Goal: Task Accomplishment & Management: Manage account settings

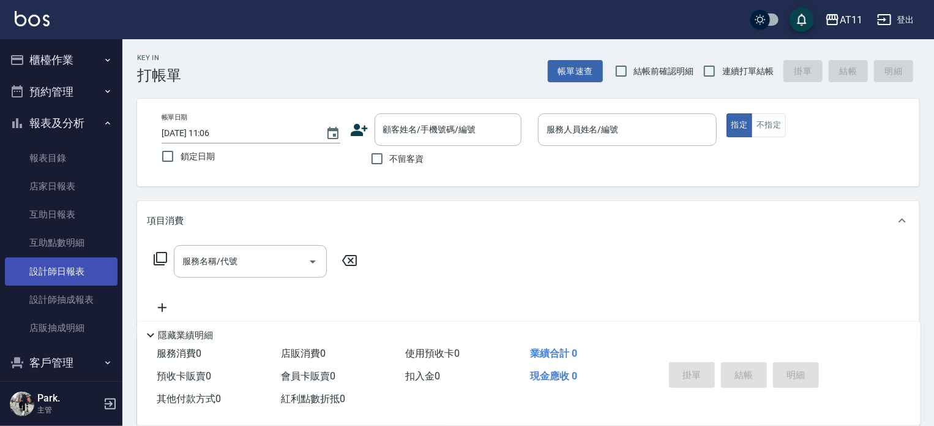
click at [82, 279] on link "設計師日報表" at bounding box center [61, 271] width 113 height 28
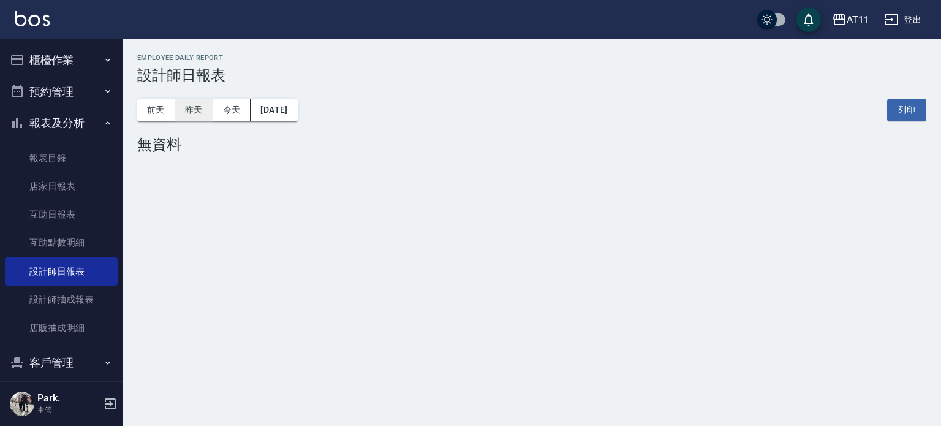
click at [184, 110] on button "昨天" at bounding box center [194, 110] width 38 height 23
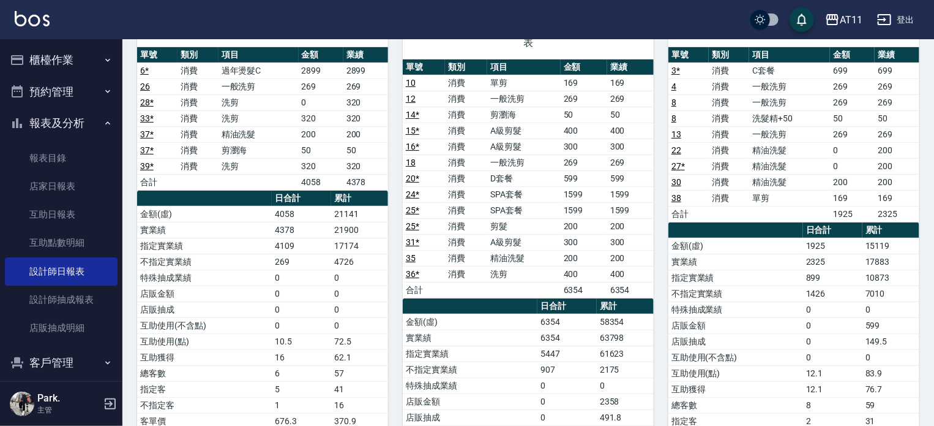
scroll to position [61, 0]
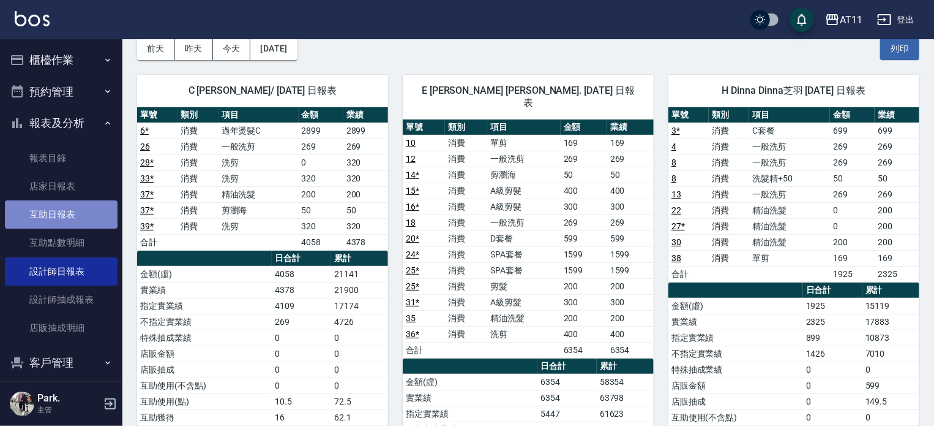
click at [75, 210] on link "互助日報表" at bounding box center [61, 214] width 113 height 28
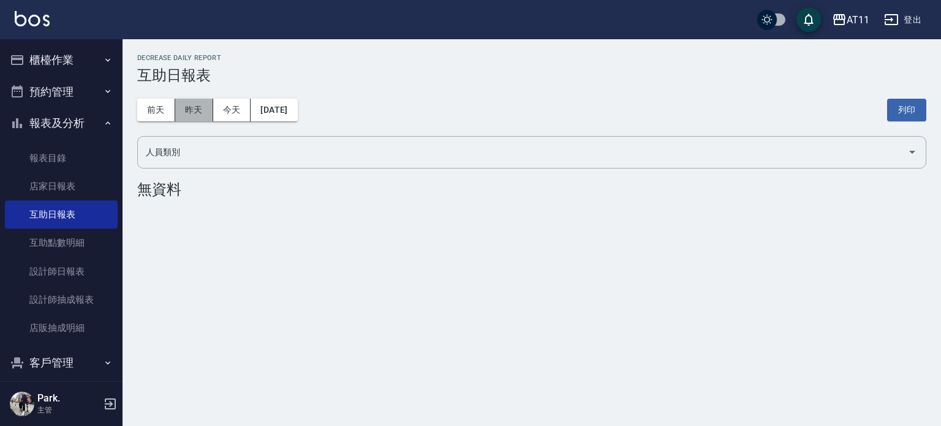
click at [184, 110] on button "昨天" at bounding box center [194, 110] width 38 height 23
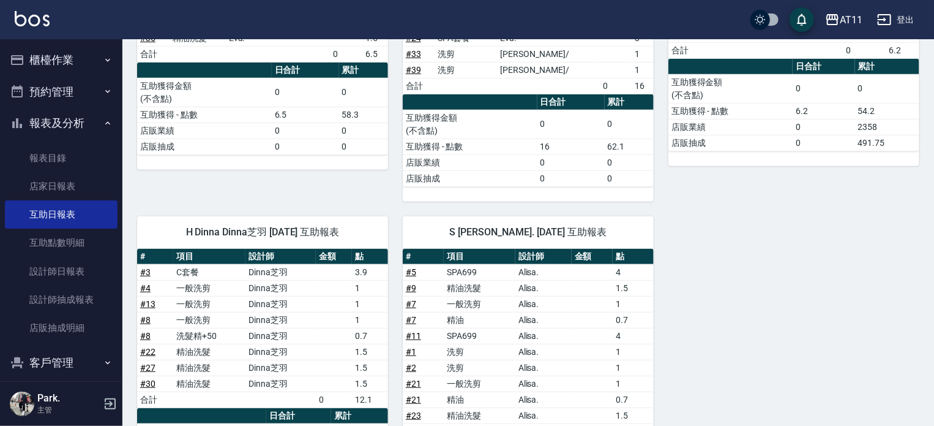
scroll to position [122, 0]
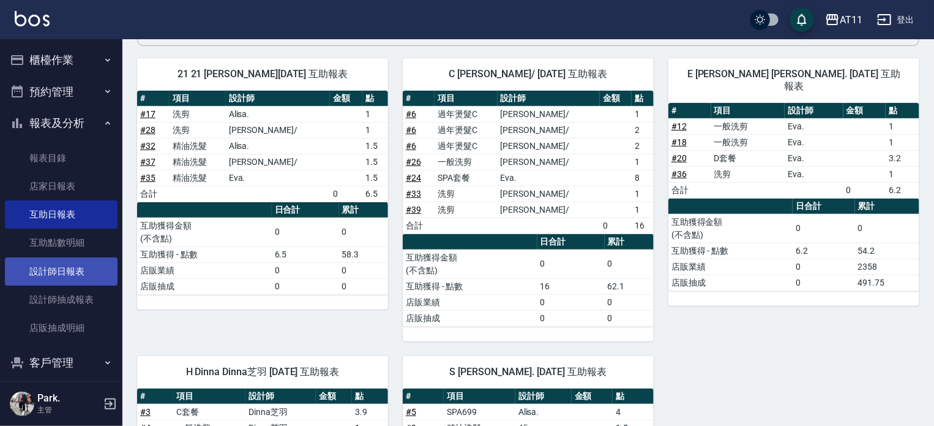
click at [73, 257] on link "設計師日報表" at bounding box center [61, 271] width 113 height 28
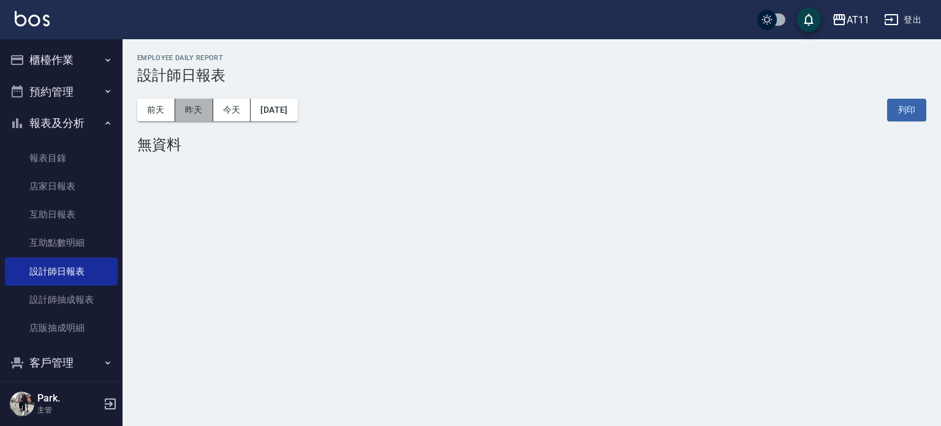
click at [206, 110] on button "昨天" at bounding box center [194, 110] width 38 height 23
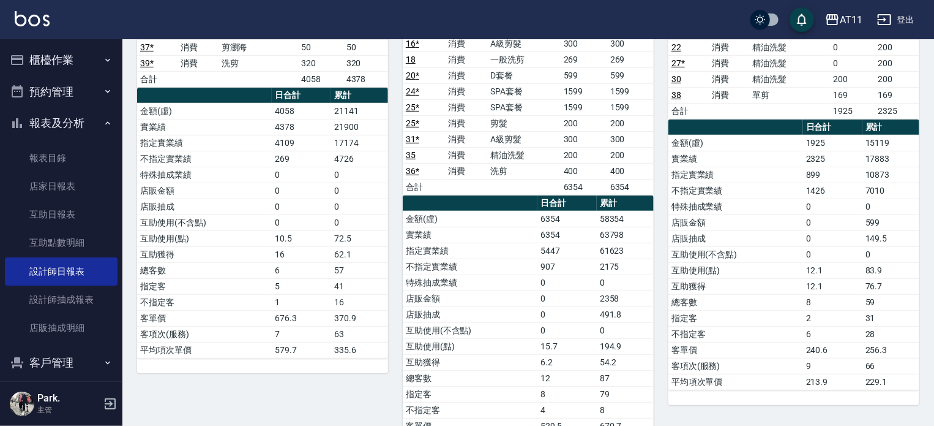
scroll to position [61, 0]
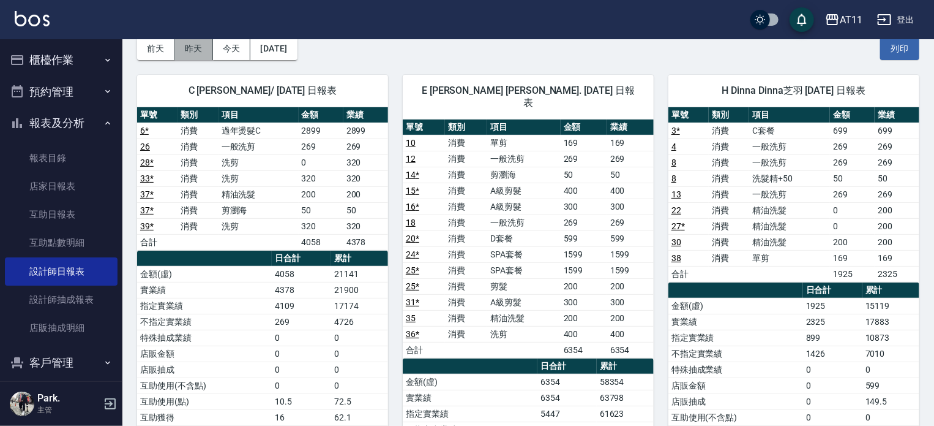
click at [194, 53] on button "昨天" at bounding box center [194, 48] width 38 height 23
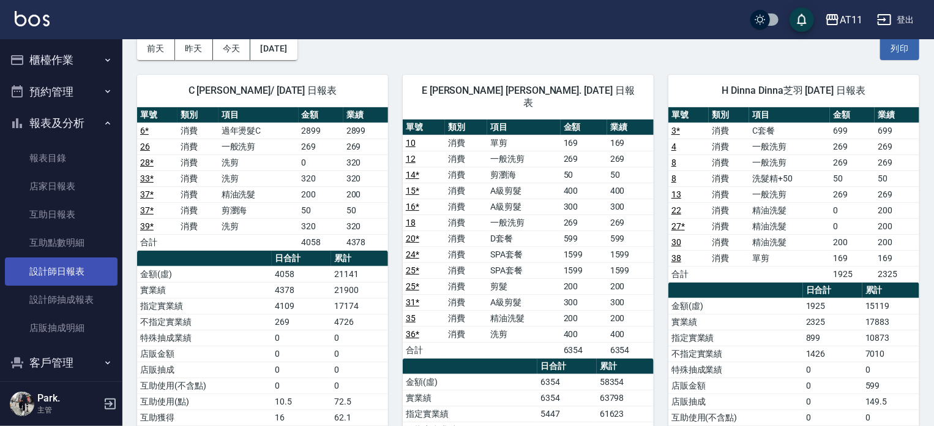
click at [68, 269] on link "設計師日報表" at bounding box center [61, 271] width 113 height 28
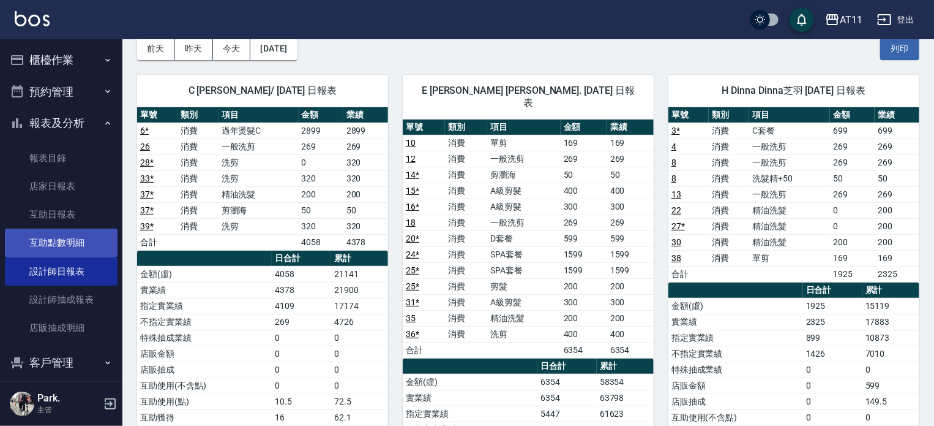
click at [56, 242] on link "互助點數明細" at bounding box center [61, 242] width 113 height 28
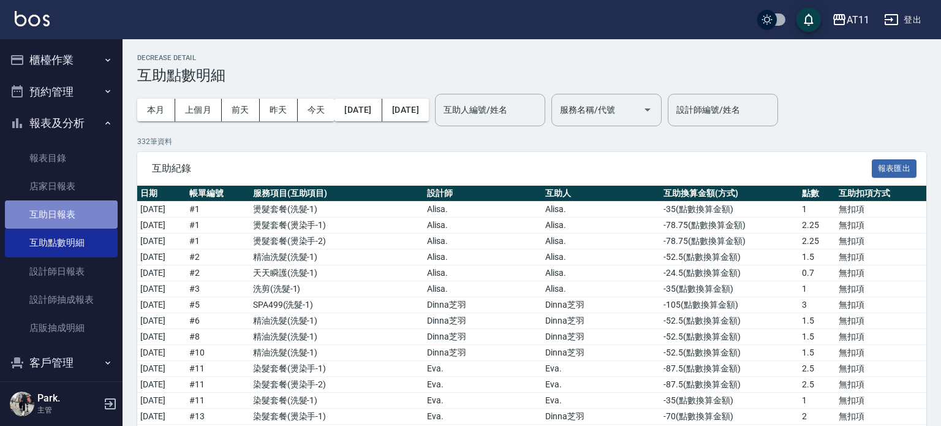
click at [85, 211] on link "互助日報表" at bounding box center [61, 214] width 113 height 28
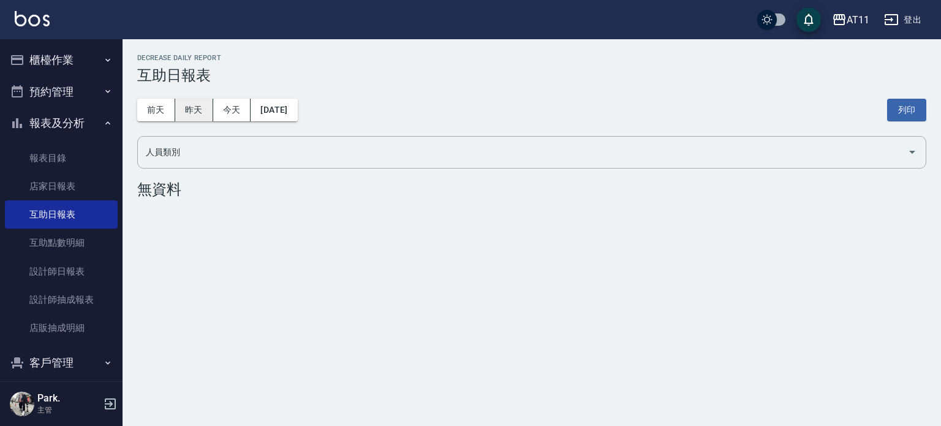
click at [203, 112] on button "昨天" at bounding box center [194, 110] width 38 height 23
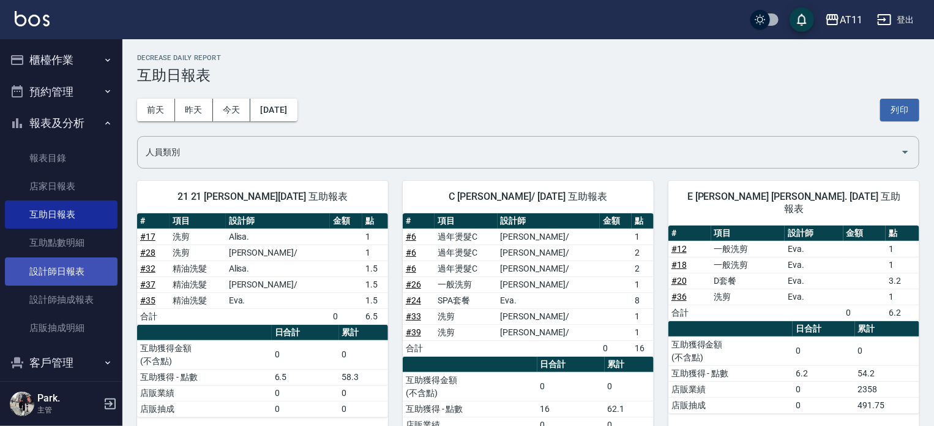
click at [78, 266] on link "設計師日報表" at bounding box center [61, 271] width 113 height 28
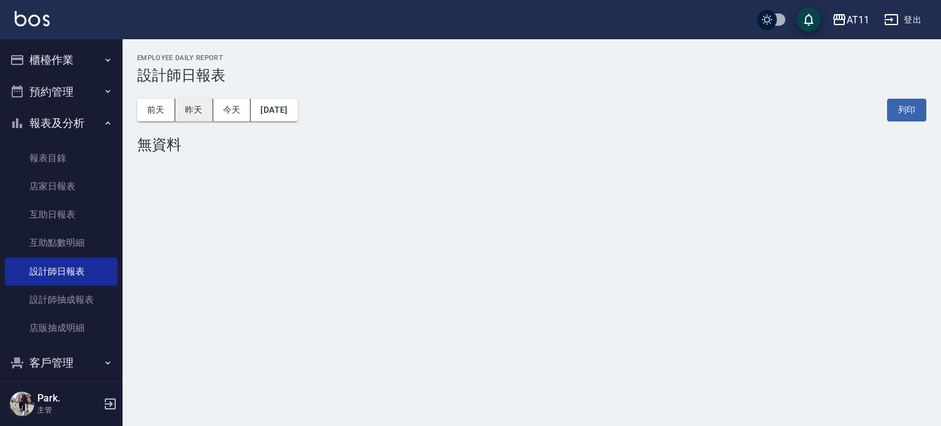
click at [186, 115] on button "昨天" at bounding box center [194, 110] width 38 height 23
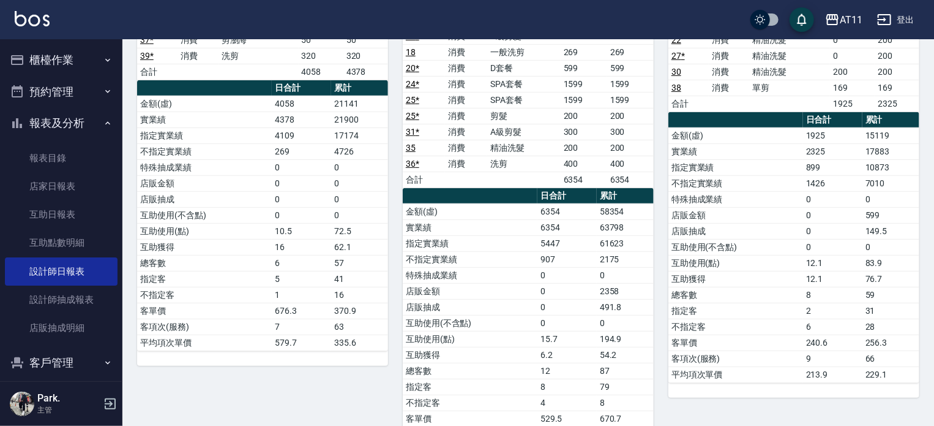
scroll to position [184, 0]
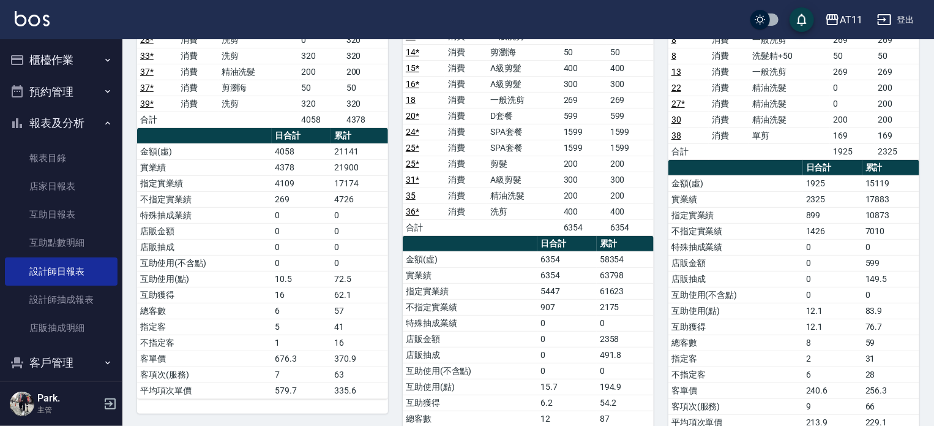
click at [66, 121] on button "報表及分析" at bounding box center [61, 123] width 113 height 32
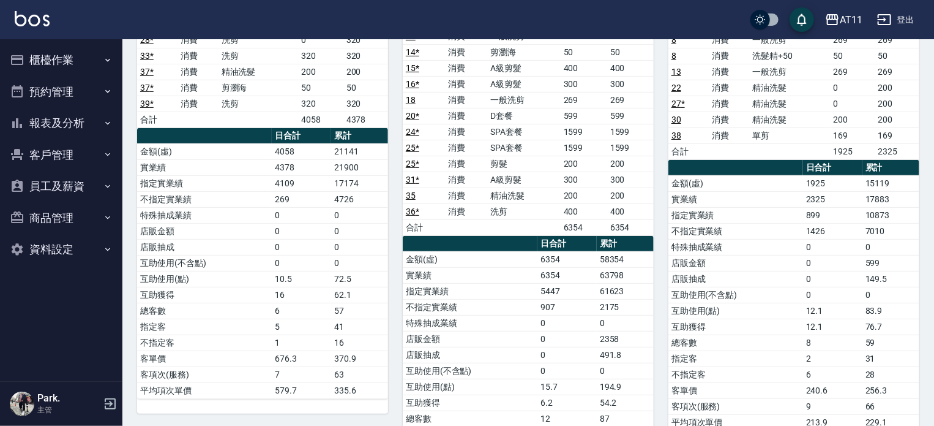
click at [54, 66] on button "櫃檯作業" at bounding box center [61, 60] width 113 height 32
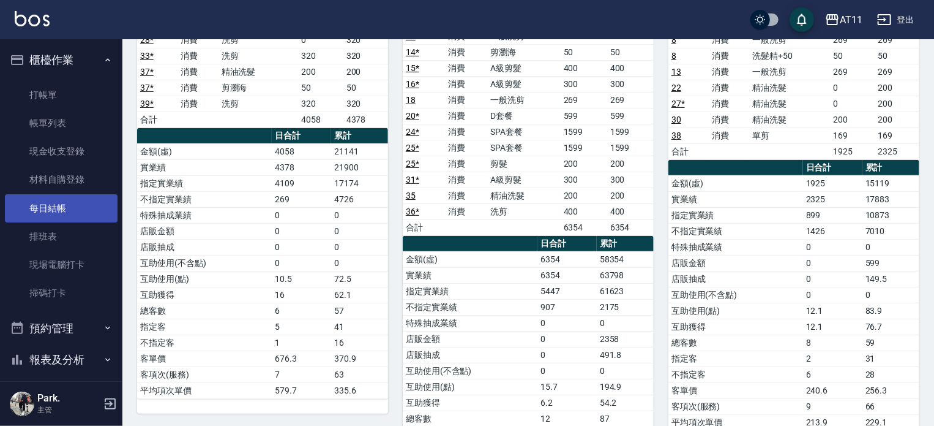
click at [66, 208] on link "每日結帳" at bounding box center [61, 208] width 113 height 28
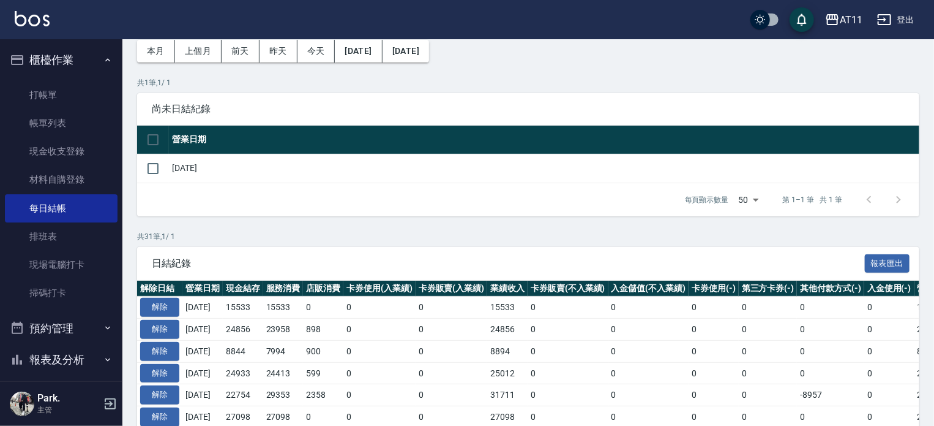
scroll to position [61, 0]
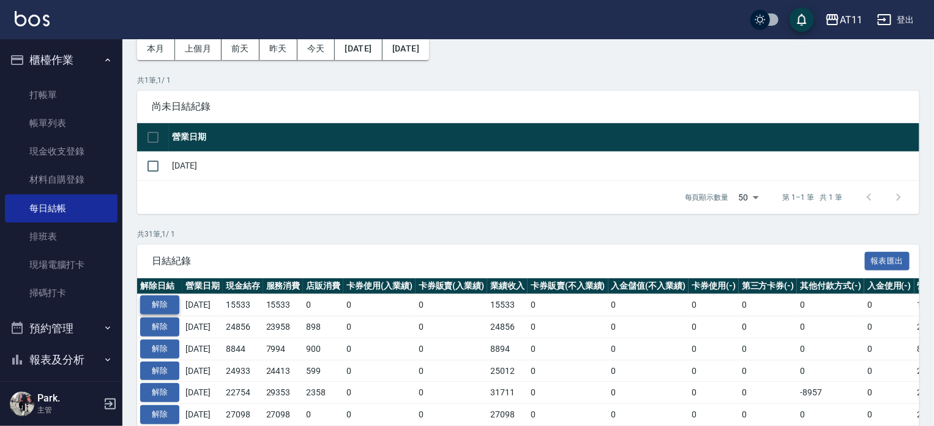
click at [158, 304] on button "解除" at bounding box center [159, 304] width 39 height 19
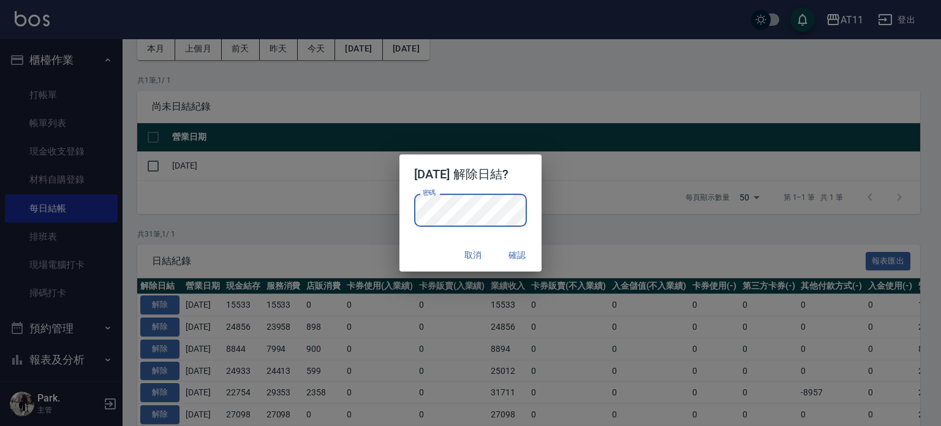
click at [535, 203] on div "密碼 密碼" at bounding box center [470, 216] width 143 height 45
click at [520, 255] on button "確認" at bounding box center [516, 255] width 39 height 23
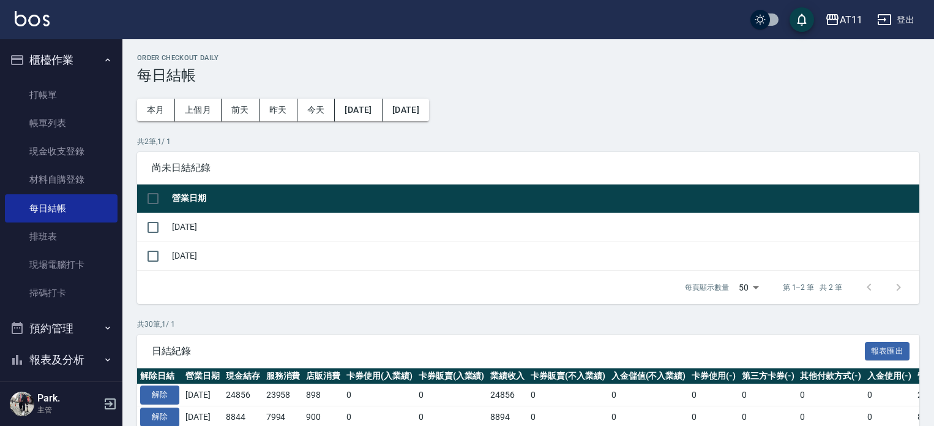
scroll to position [61, 0]
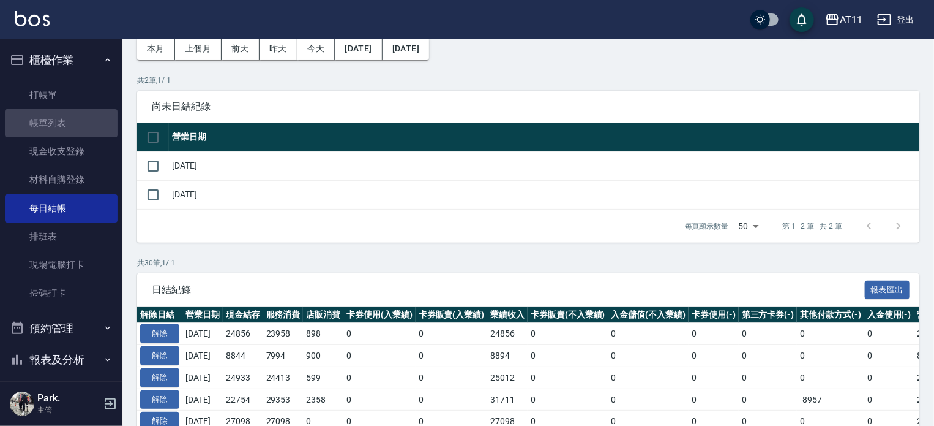
click at [67, 122] on link "帳單列表" at bounding box center [61, 123] width 113 height 28
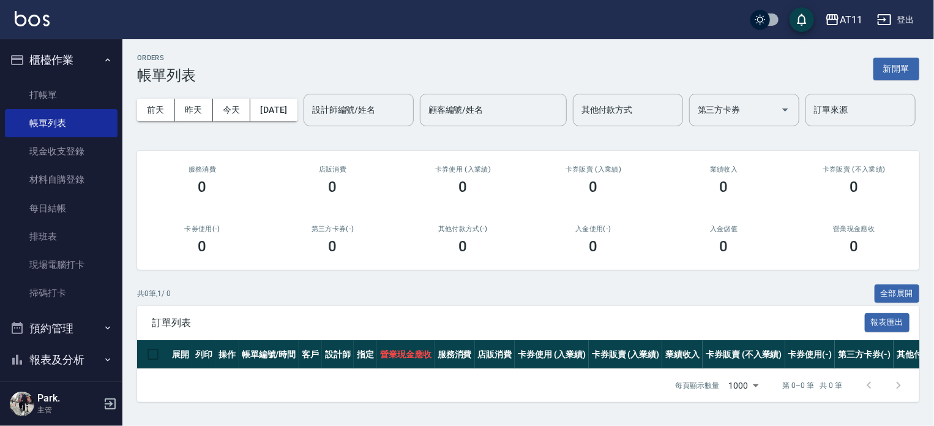
scroll to position [39, 0]
click at [196, 99] on button "昨天" at bounding box center [194, 110] width 38 height 23
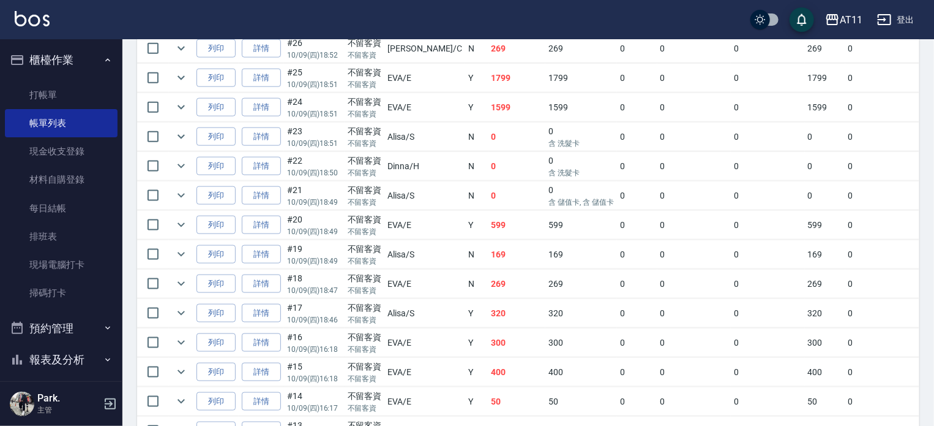
scroll to position [735, 0]
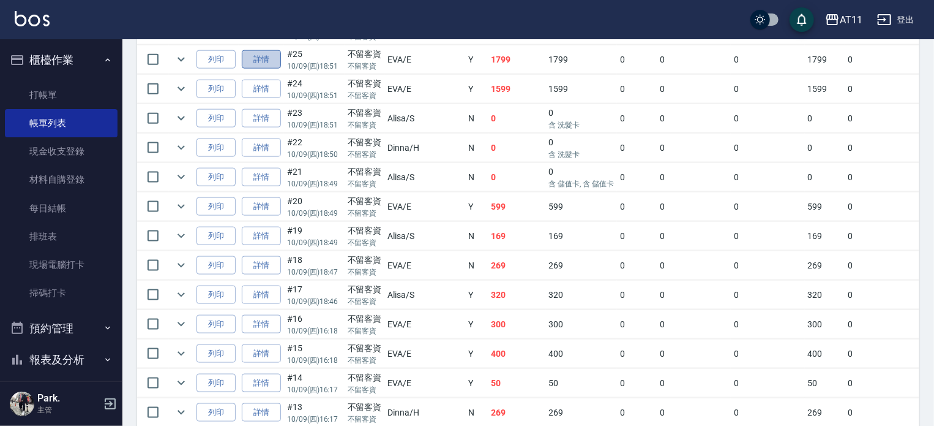
click at [260, 69] on link "詳情" at bounding box center [261, 59] width 39 height 19
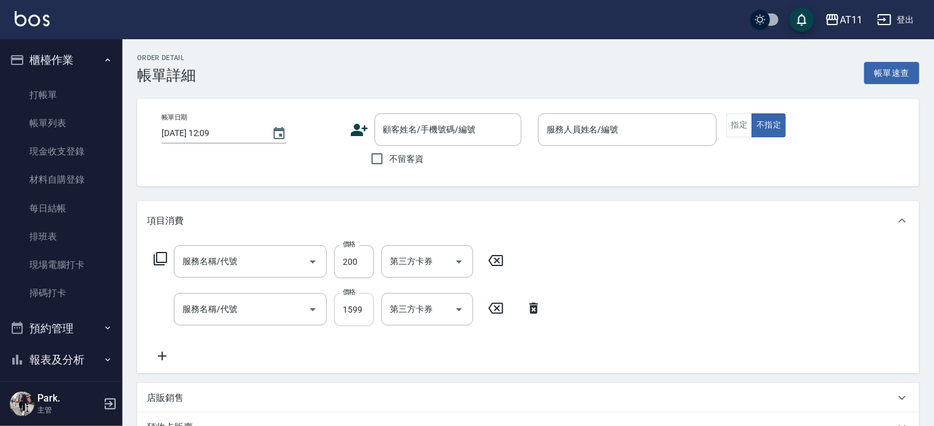
type input "2025/10/09 18:51"
checkbox input "true"
type input "EVA-E"
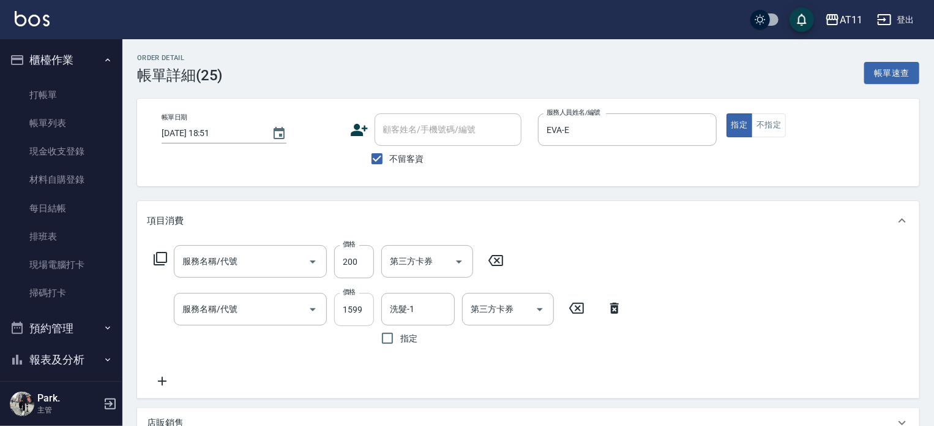
type input "剪髮(200)"
type input "SPA套餐(11599)"
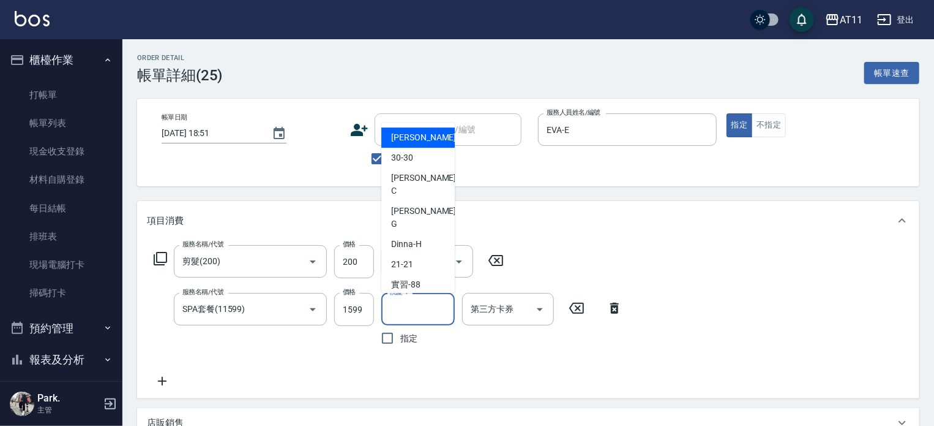
click at [421, 305] on input "洗髮-1" at bounding box center [418, 308] width 62 height 21
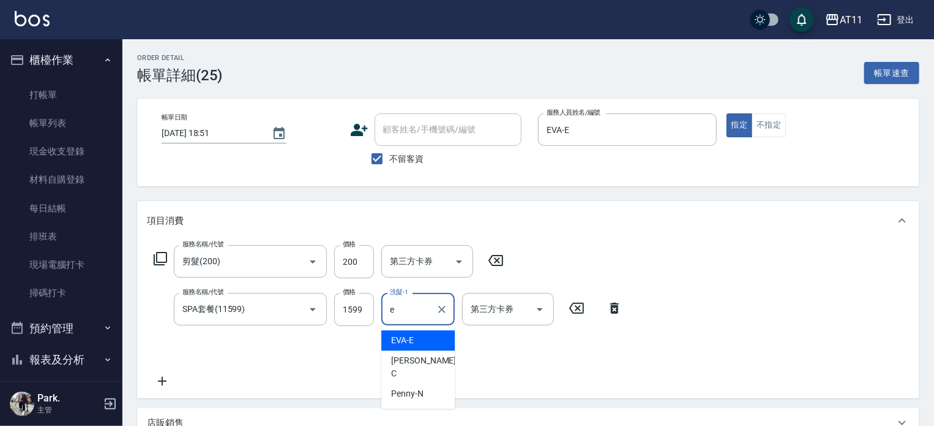
type input "EVA-E"
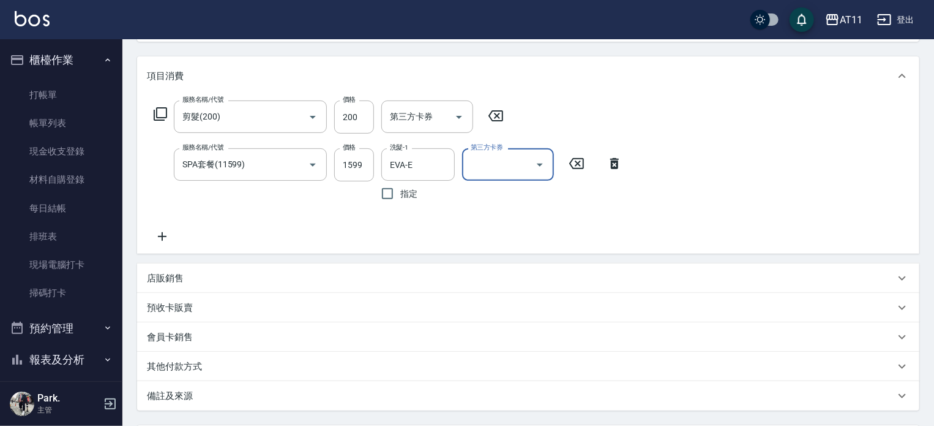
scroll to position [245, 0]
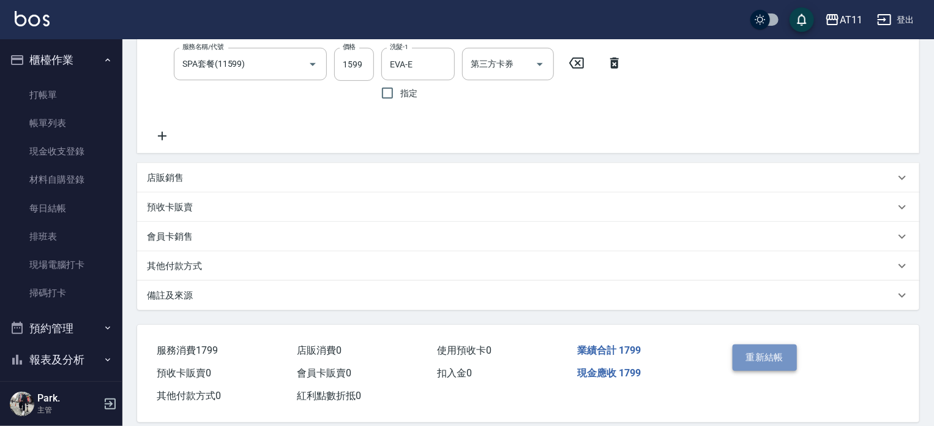
click at [758, 359] on button "重新結帳" at bounding box center [765, 357] width 65 height 26
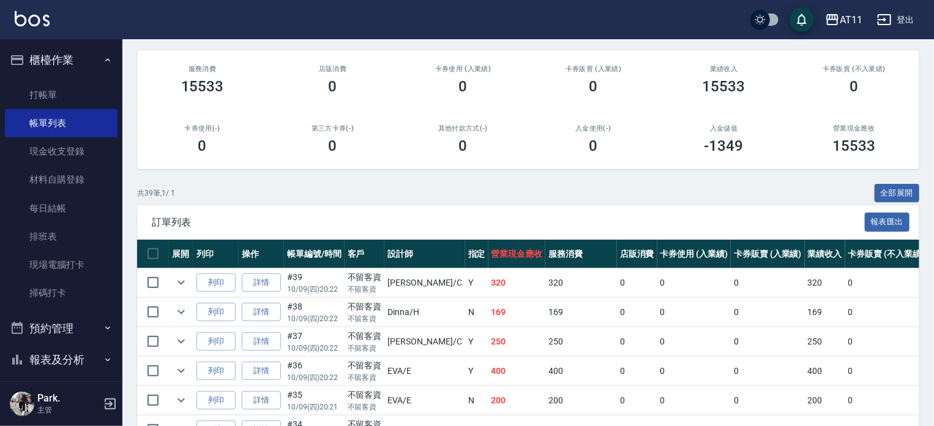
scroll to position [245, 0]
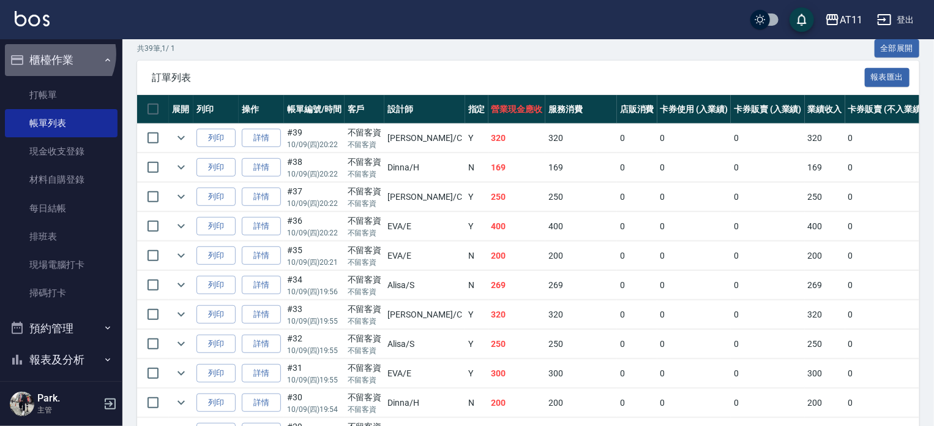
click at [56, 54] on button "櫃檯作業" at bounding box center [61, 60] width 113 height 32
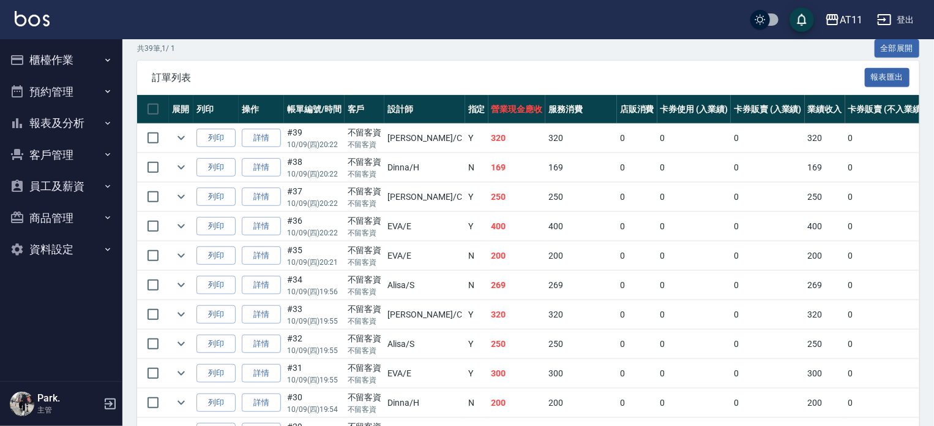
click at [62, 58] on button "櫃檯作業" at bounding box center [61, 60] width 113 height 32
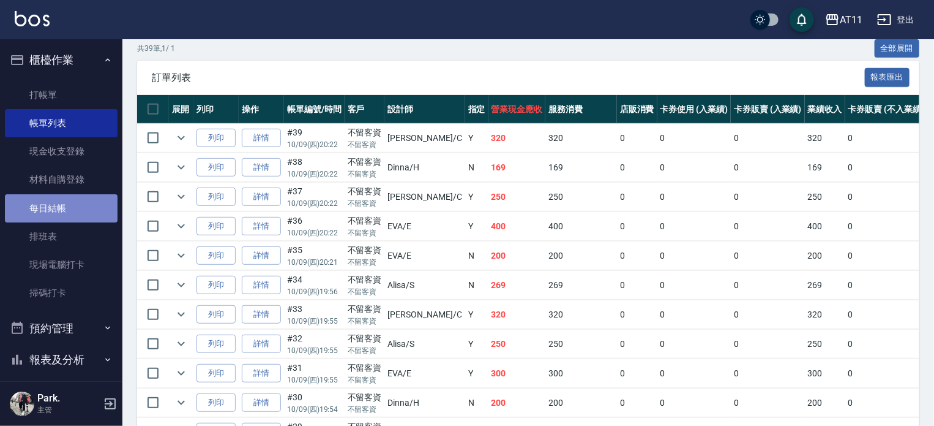
click at [64, 211] on link "每日結帳" at bounding box center [61, 208] width 113 height 28
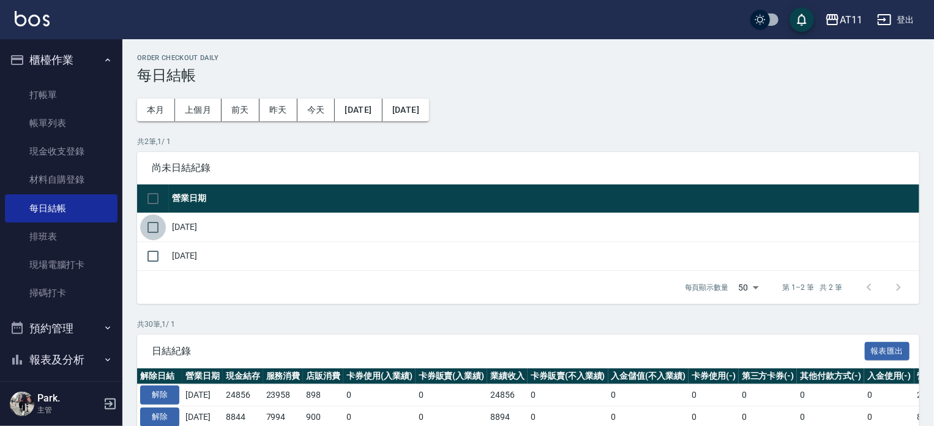
click at [159, 227] on input "checkbox" at bounding box center [153, 227] width 26 height 26
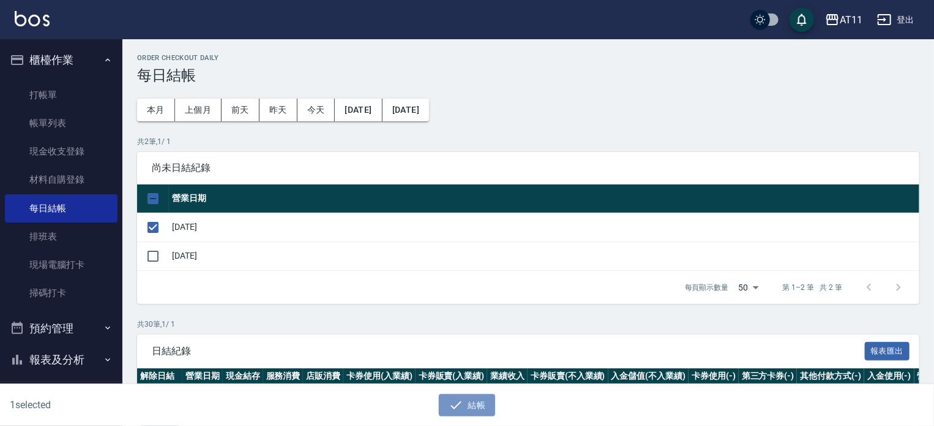
drag, startPoint x: 482, startPoint y: 401, endPoint x: 478, endPoint y: 280, distance: 120.7
click at [482, 400] on button "結帳" at bounding box center [467, 405] width 57 height 23
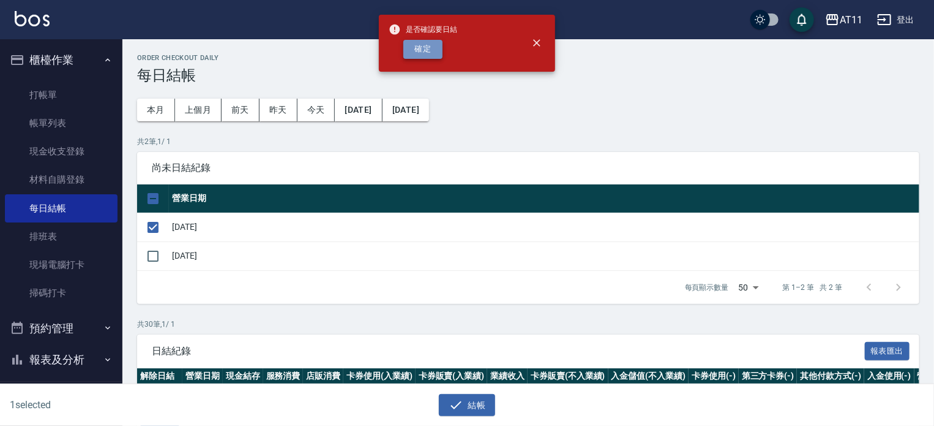
click at [423, 44] on button "確定" at bounding box center [423, 49] width 39 height 19
checkbox input "false"
